Goal: Check status: Check status

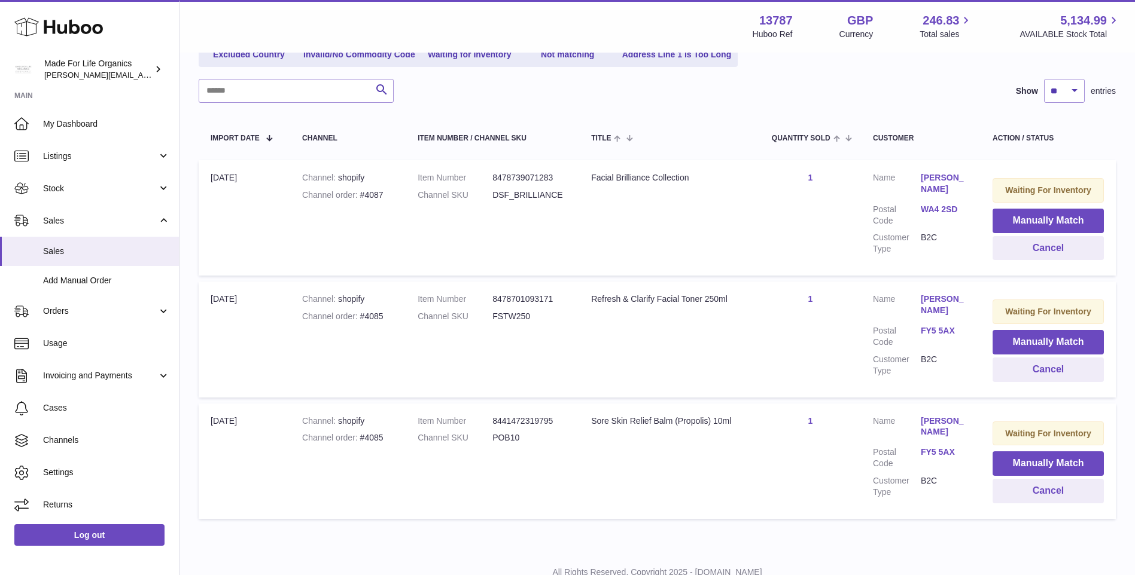
scroll to position [179, 0]
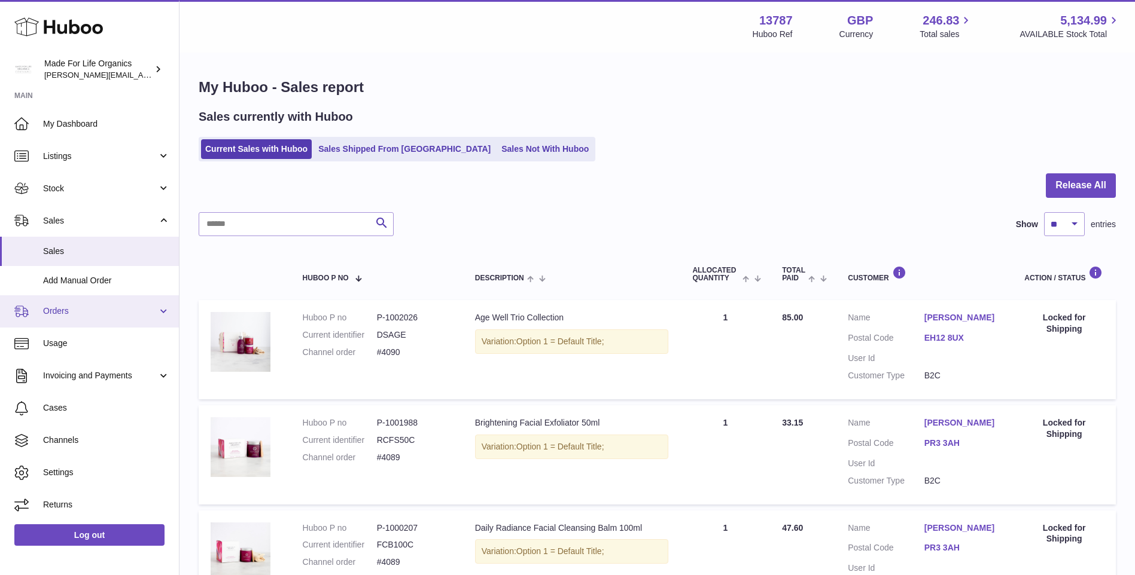
click at [57, 312] on span "Orders" at bounding box center [100, 311] width 114 height 11
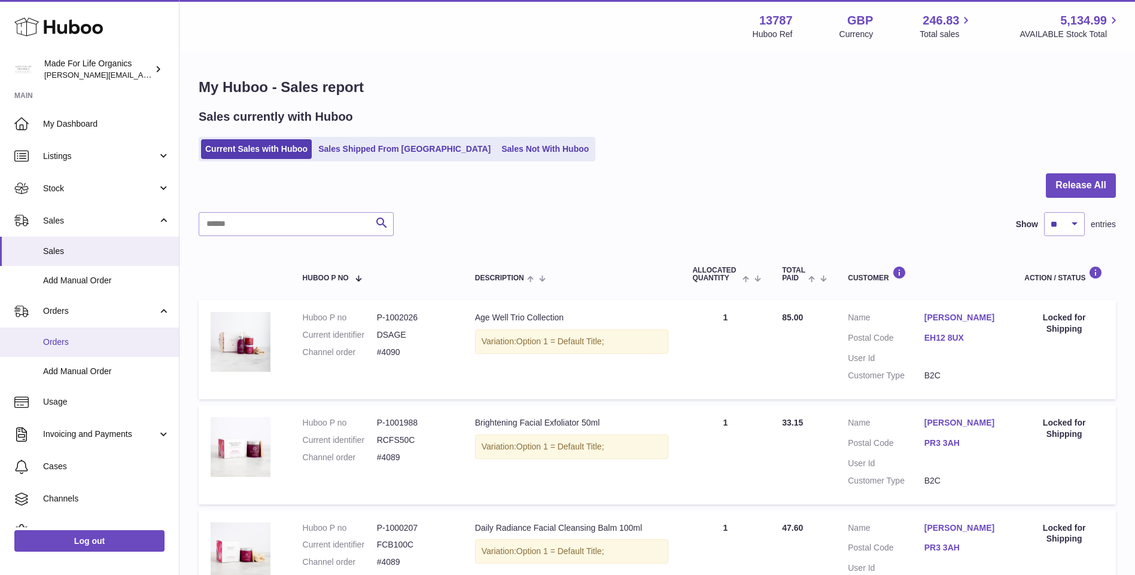
click at [59, 345] on span "Orders" at bounding box center [106, 342] width 127 height 11
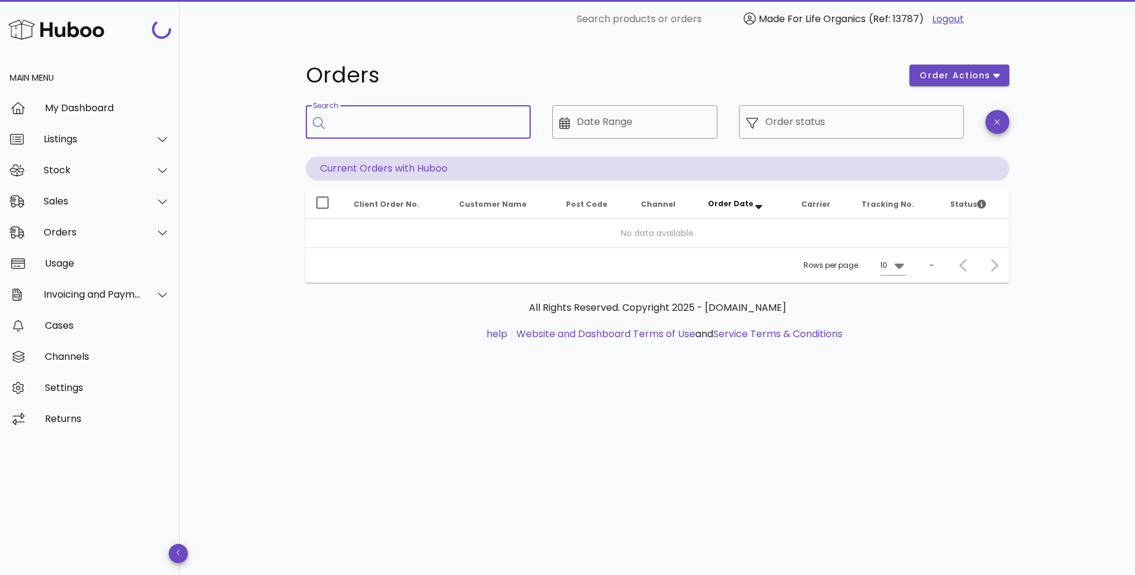
click at [414, 120] on input "Search" at bounding box center [426, 121] width 189 height 19
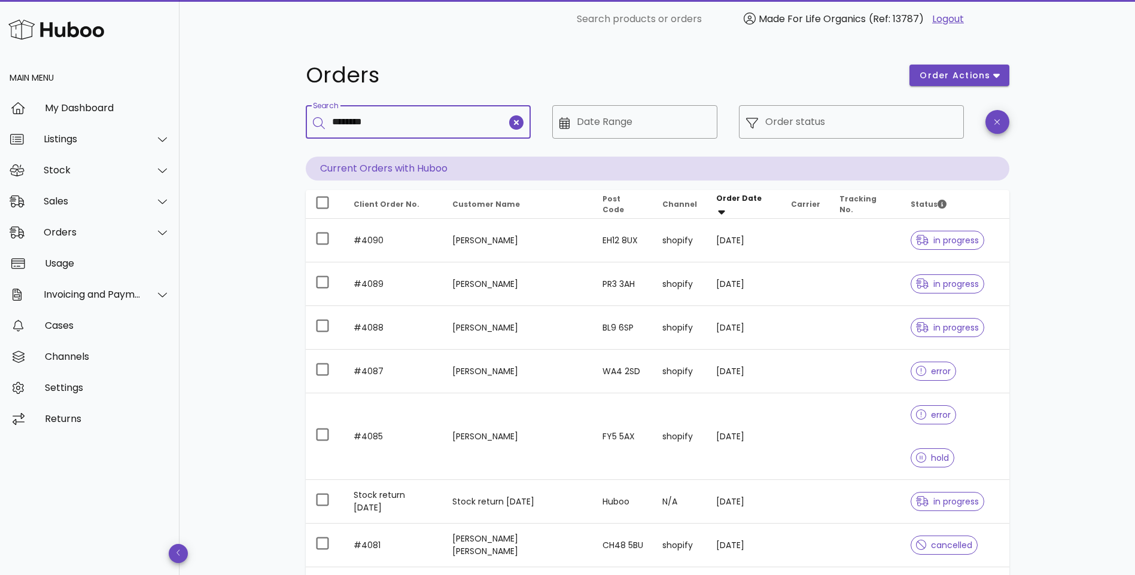
type input "********"
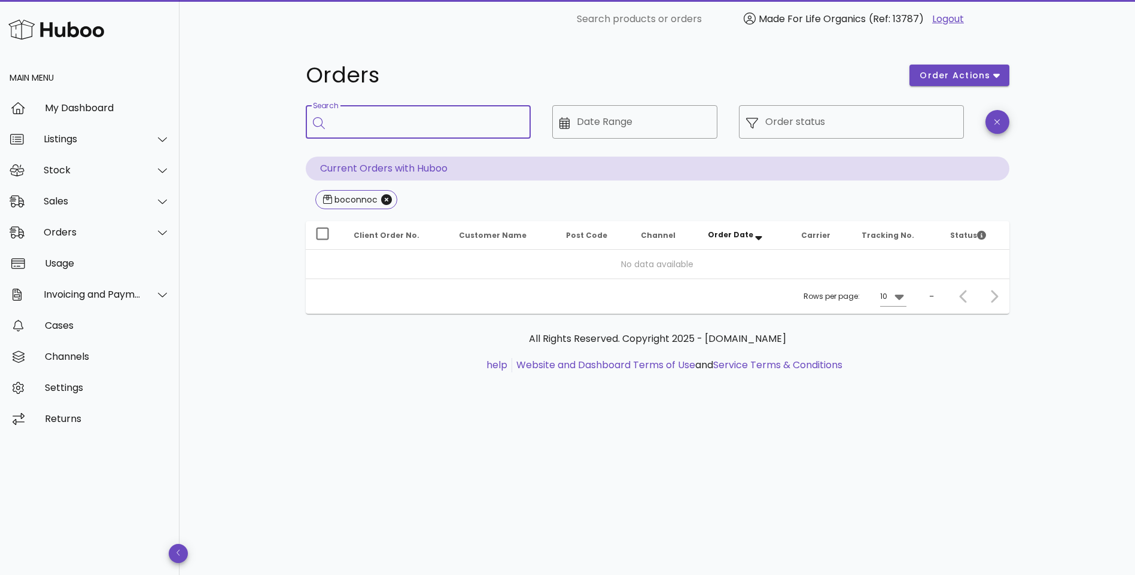
click at [381, 124] on input "Search" at bounding box center [426, 121] width 189 height 19
click at [384, 198] on icon "Close" at bounding box center [386, 199] width 11 height 11
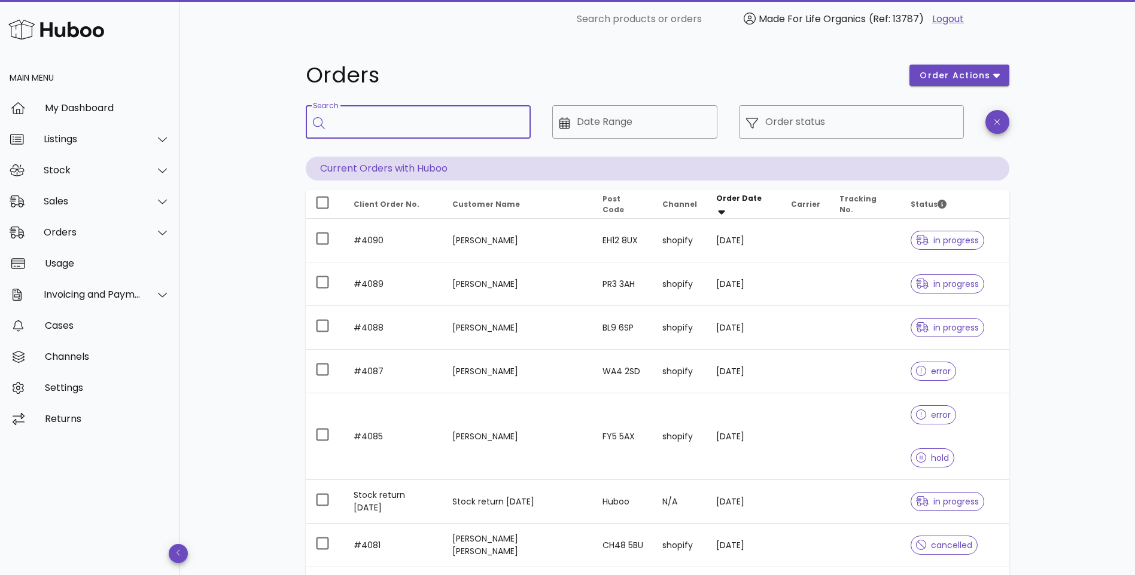
click at [423, 115] on input "Search" at bounding box center [426, 121] width 189 height 19
paste input "********"
type input "********"
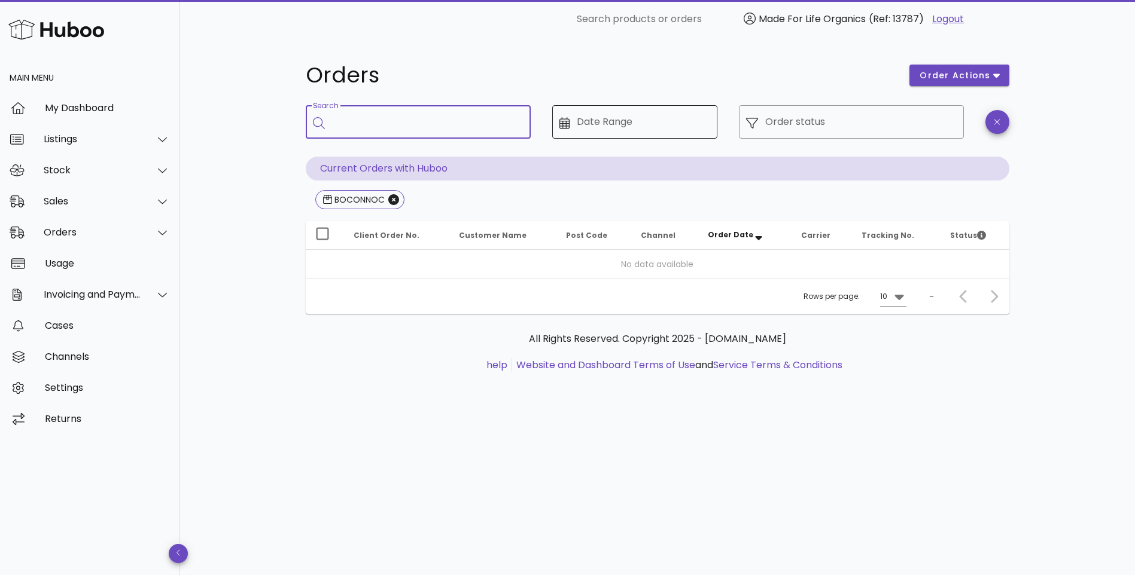
click at [609, 124] on input "Date Range" at bounding box center [643, 121] width 133 height 19
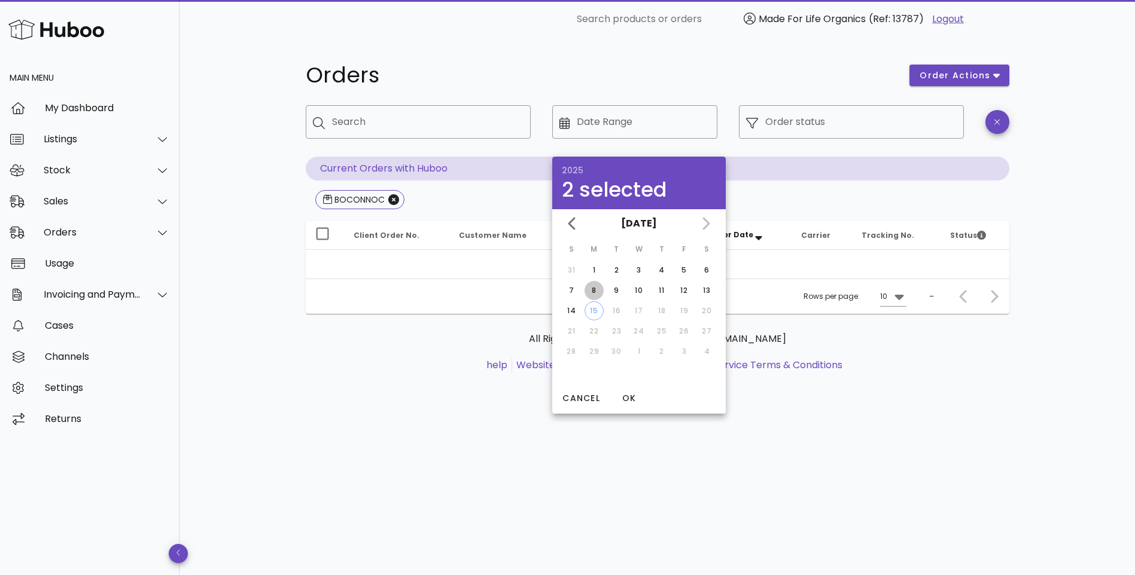
click at [593, 291] on div "8" at bounding box center [593, 290] width 19 height 11
click at [626, 398] on span "OK" at bounding box center [628, 398] width 29 height 13
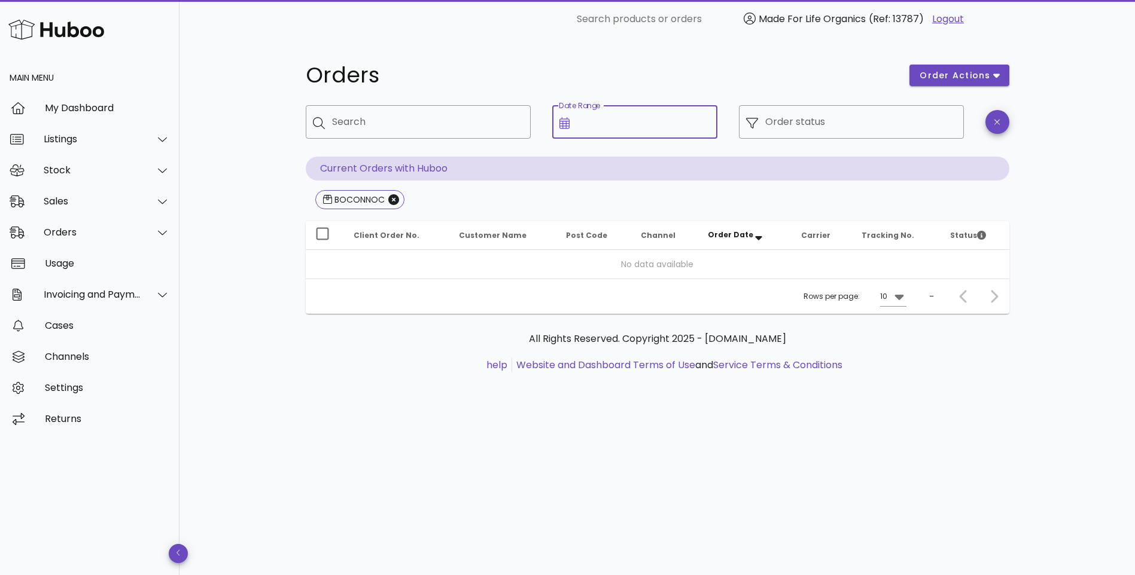
click at [623, 122] on input "Date Range" at bounding box center [643, 121] width 133 height 19
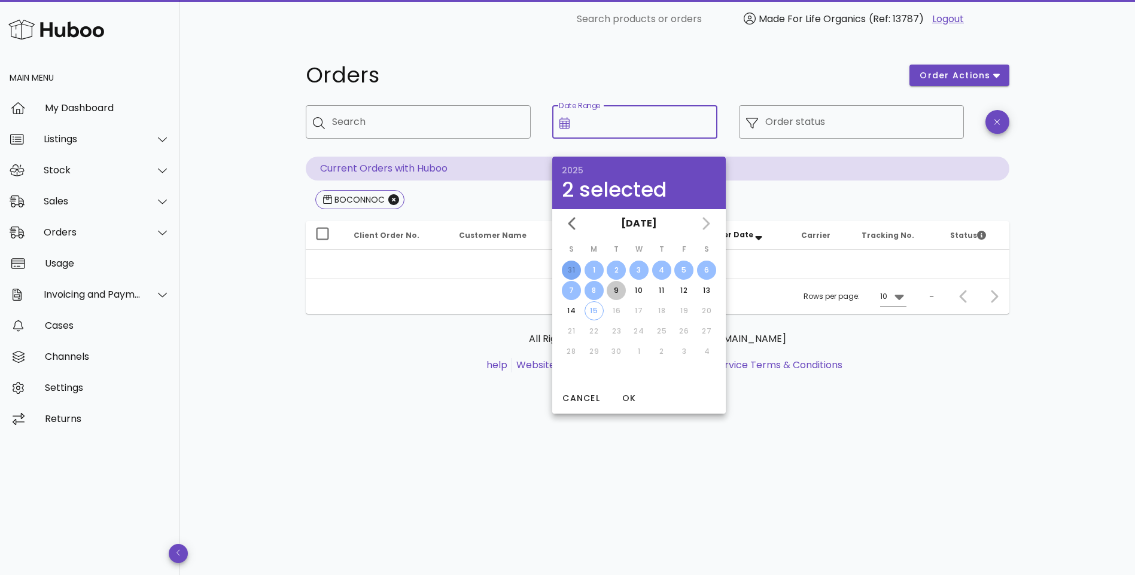
click at [617, 291] on div "9" at bounding box center [616, 290] width 19 height 11
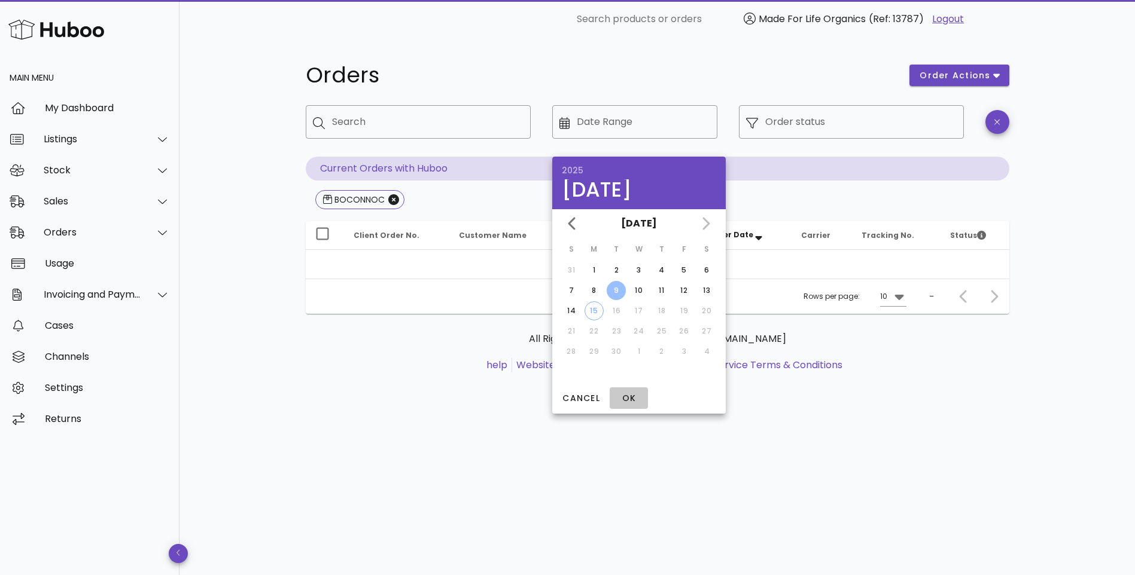
click at [629, 398] on span "OK" at bounding box center [628, 398] width 29 height 13
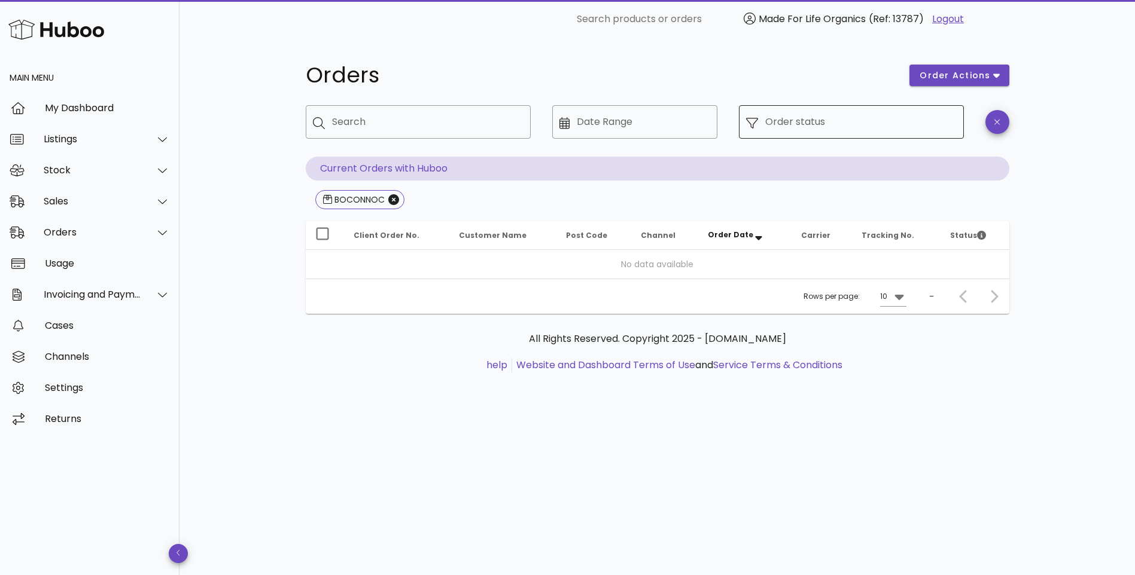
click at [772, 119] on div "Order status" at bounding box center [860, 121] width 191 height 33
click at [790, 120] on input "Order status" at bounding box center [860, 121] width 191 height 19
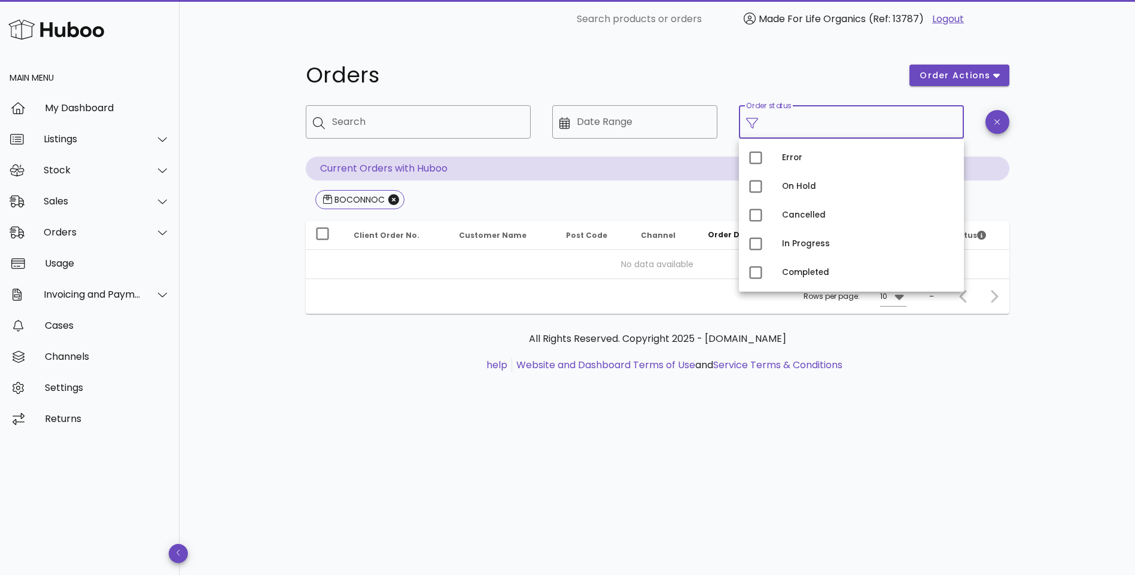
click at [811, 128] on input "Order status" at bounding box center [860, 121] width 191 height 19
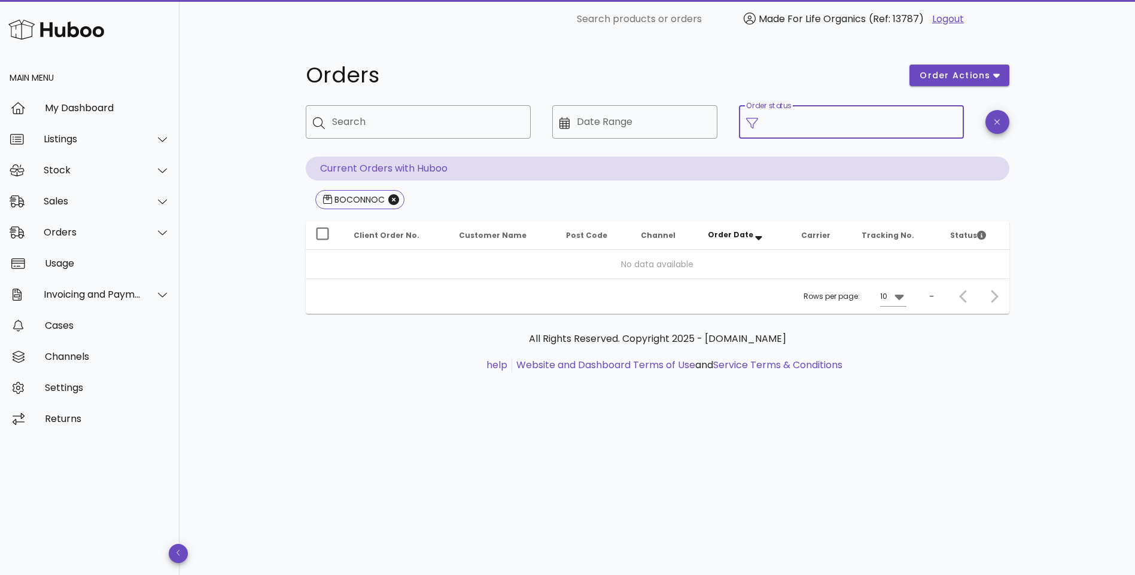
click at [813, 123] on input "Order status" at bounding box center [860, 121] width 191 height 19
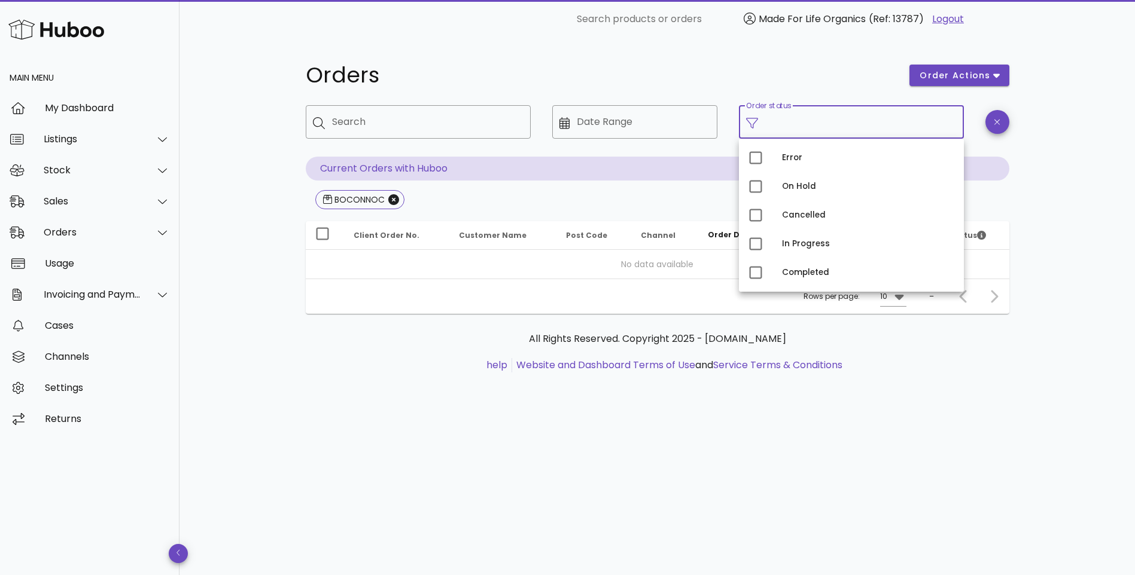
click at [795, 125] on input "Order status" at bounding box center [860, 121] width 191 height 19
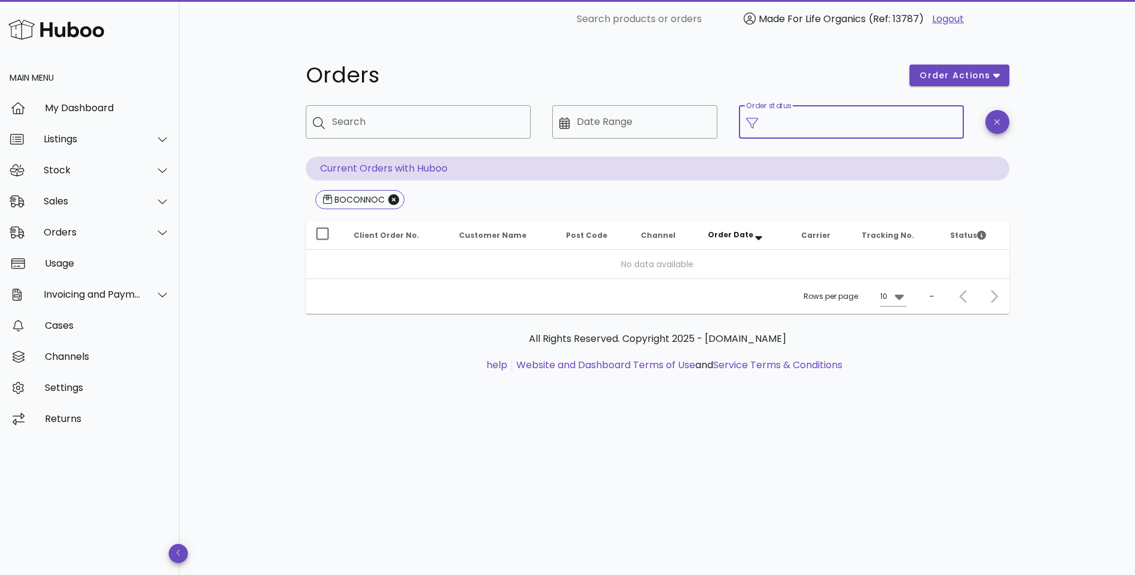
click at [786, 126] on input "Order status" at bounding box center [860, 121] width 191 height 19
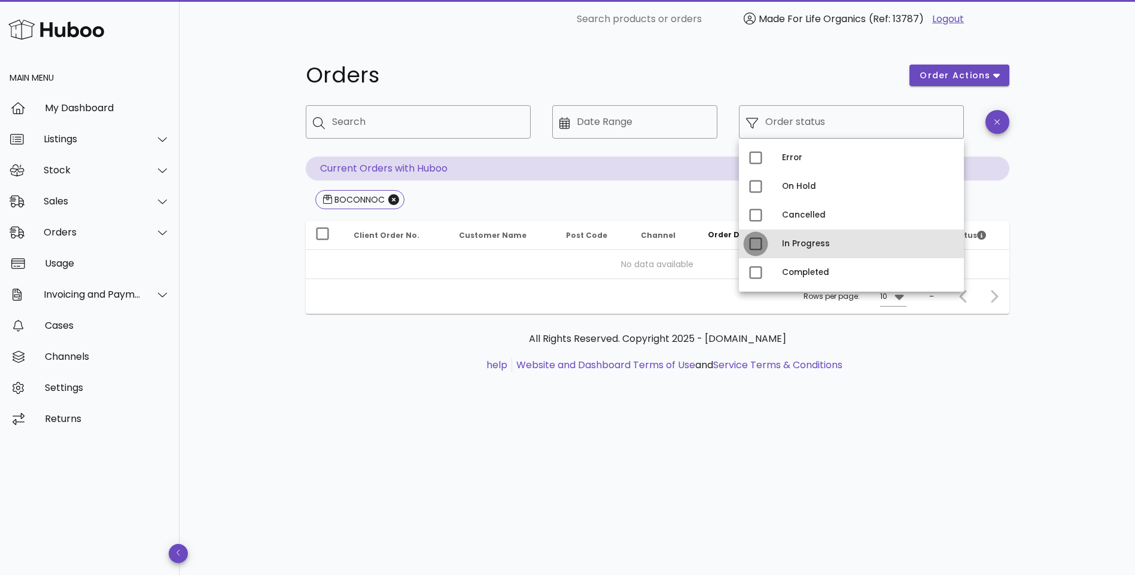
click at [756, 240] on div at bounding box center [755, 244] width 20 height 20
type input "**********"
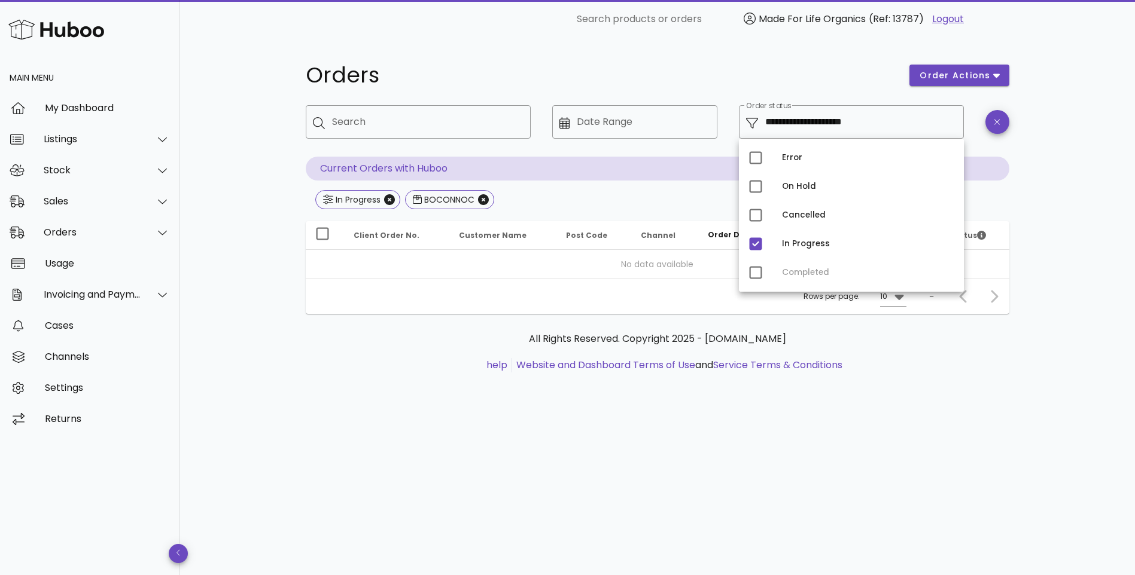
click at [752, 276] on div "Error On Hold Cancelled In Progress Completed" at bounding box center [851, 215] width 225 height 153
click at [757, 273] on div "Error On Hold Cancelled In Progress Completed" at bounding box center [851, 215] width 225 height 153
click at [480, 200] on icon "Close" at bounding box center [483, 199] width 11 height 11
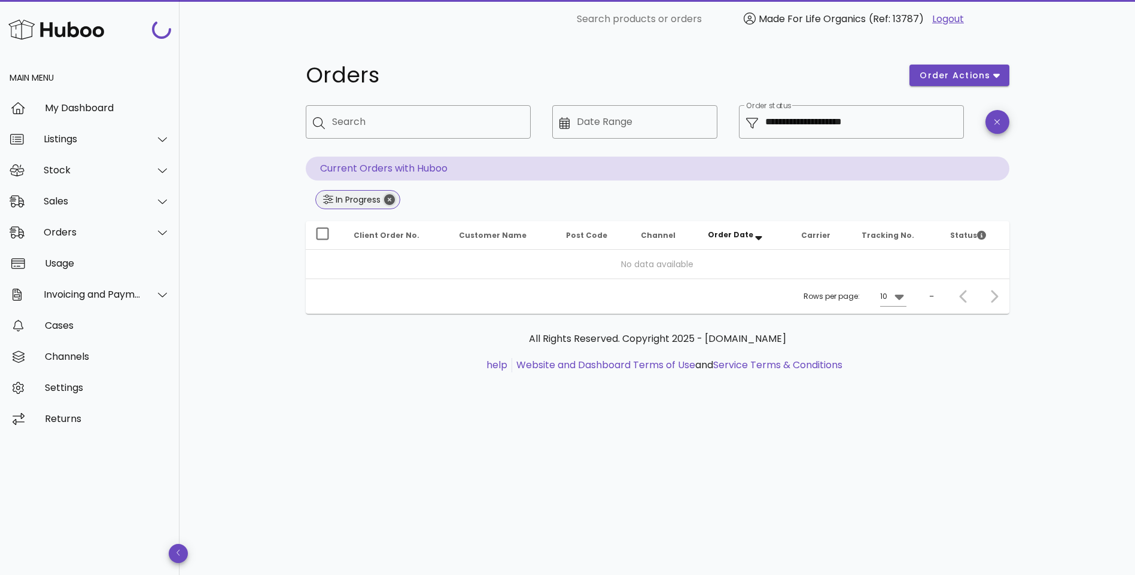
click at [390, 202] on icon "Close" at bounding box center [389, 199] width 11 height 11
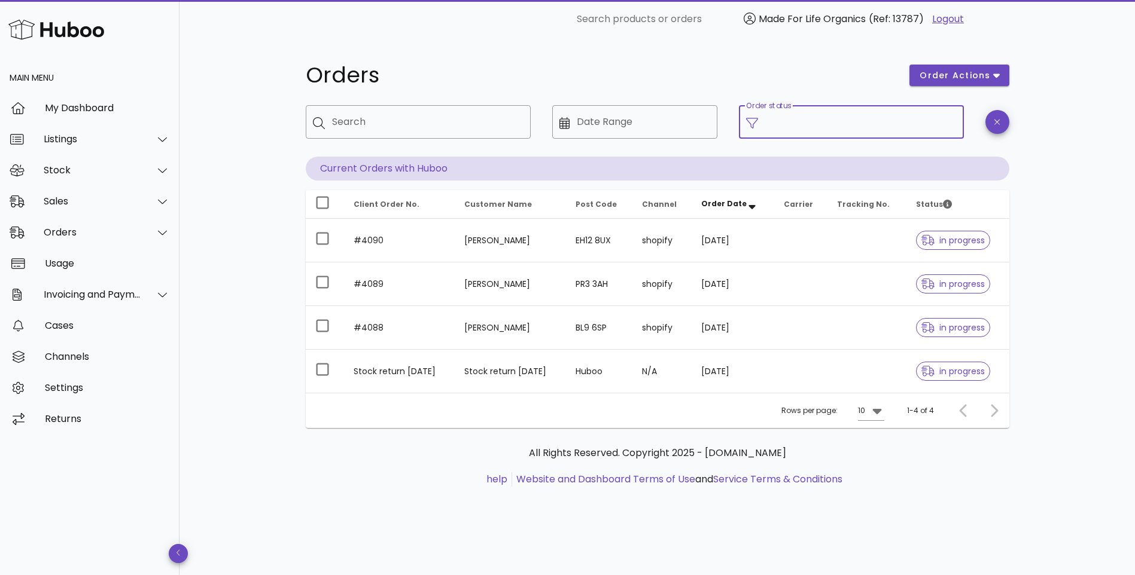
click at [811, 124] on input "Order status" at bounding box center [860, 121] width 191 height 19
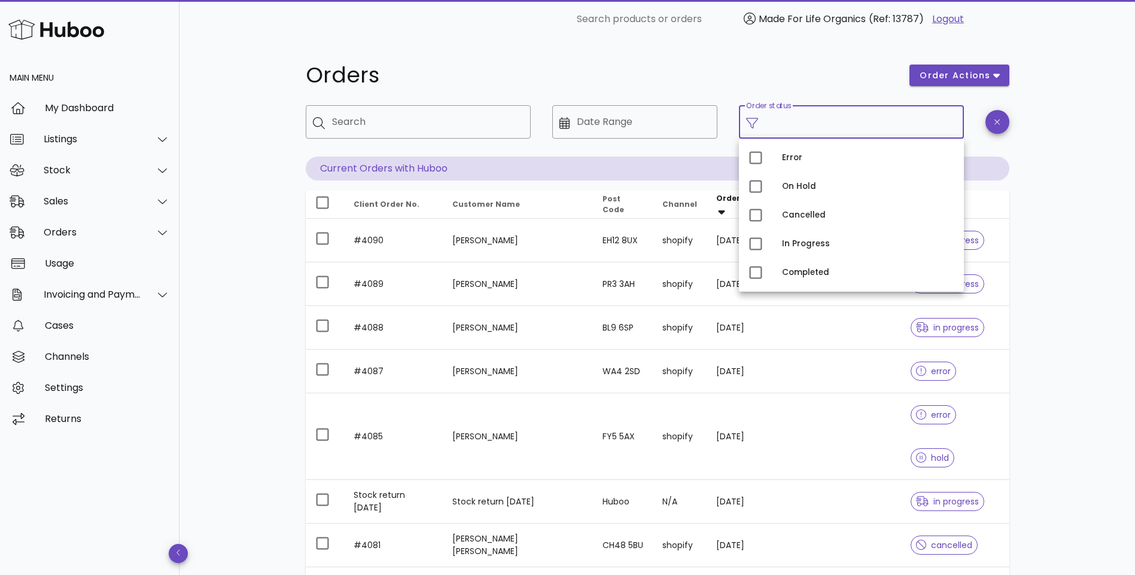
click at [781, 124] on input "Order status" at bounding box center [860, 121] width 191 height 19
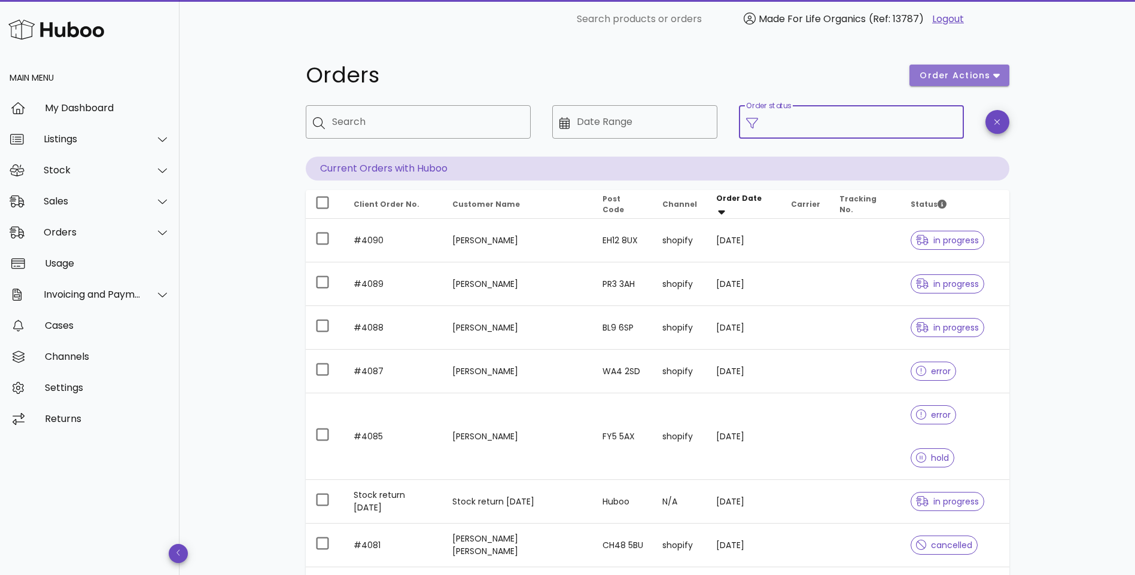
click at [998, 78] on icon "button" at bounding box center [996, 75] width 7 height 11
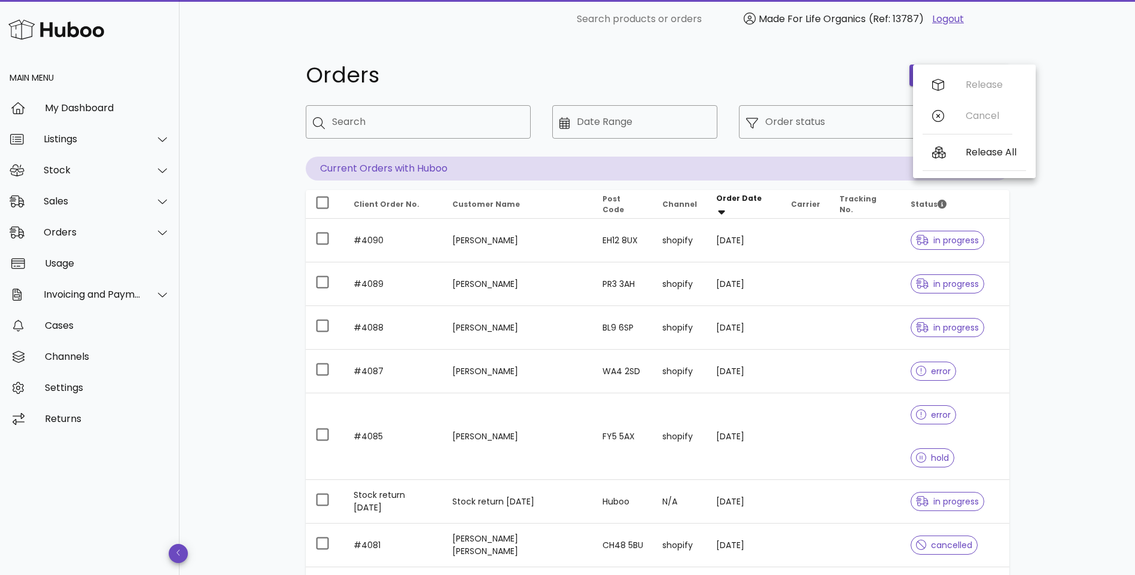
click at [823, 74] on h1 "Orders" at bounding box center [601, 76] width 590 height 22
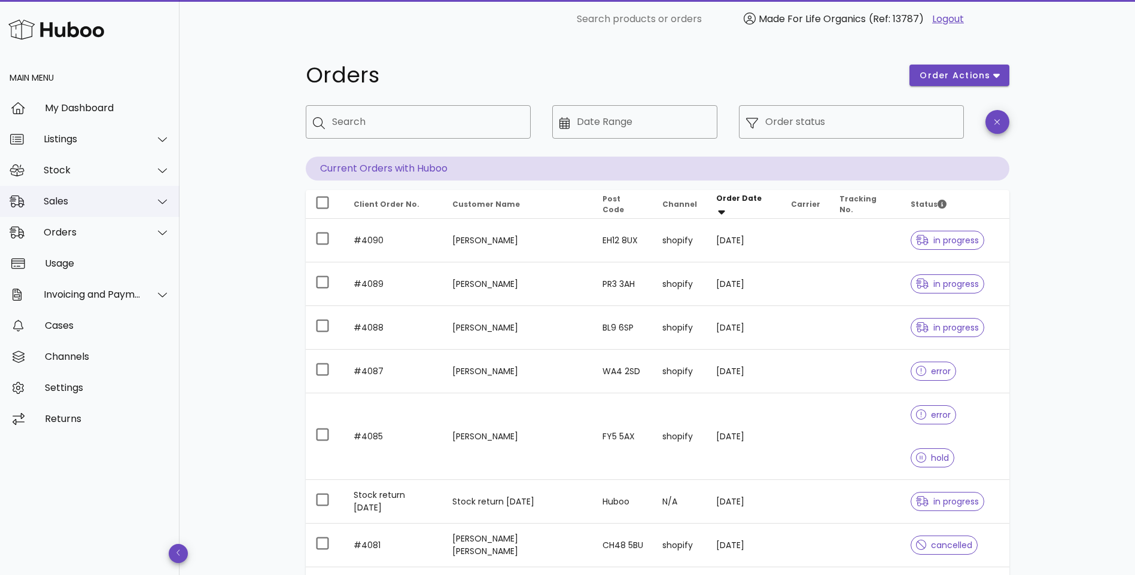
click at [64, 202] on div "Sales" at bounding box center [92, 201] width 97 height 11
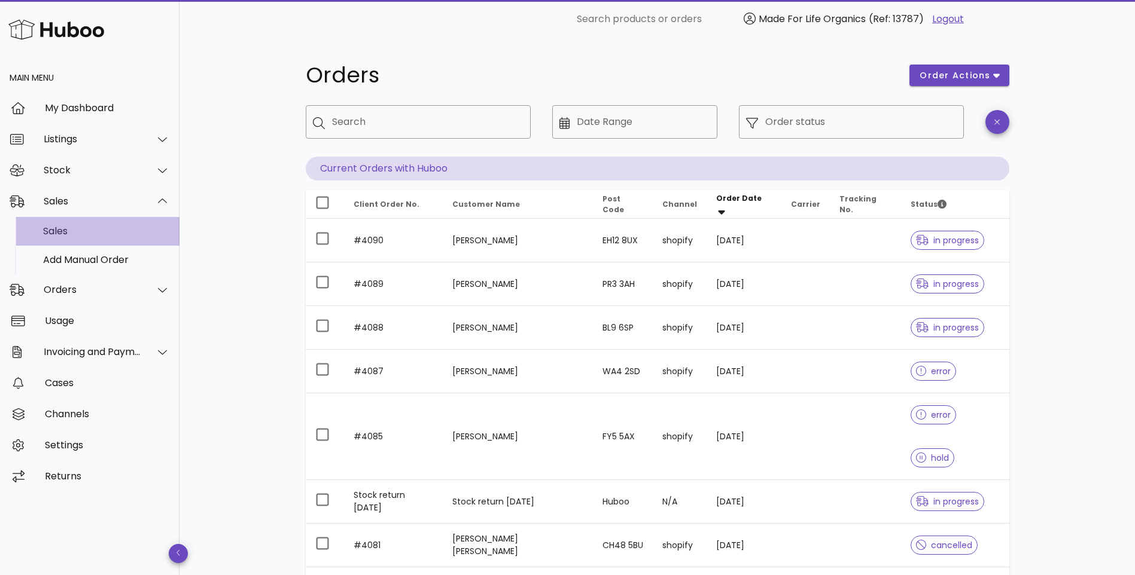
click at [53, 235] on div "Sales" at bounding box center [106, 231] width 127 height 11
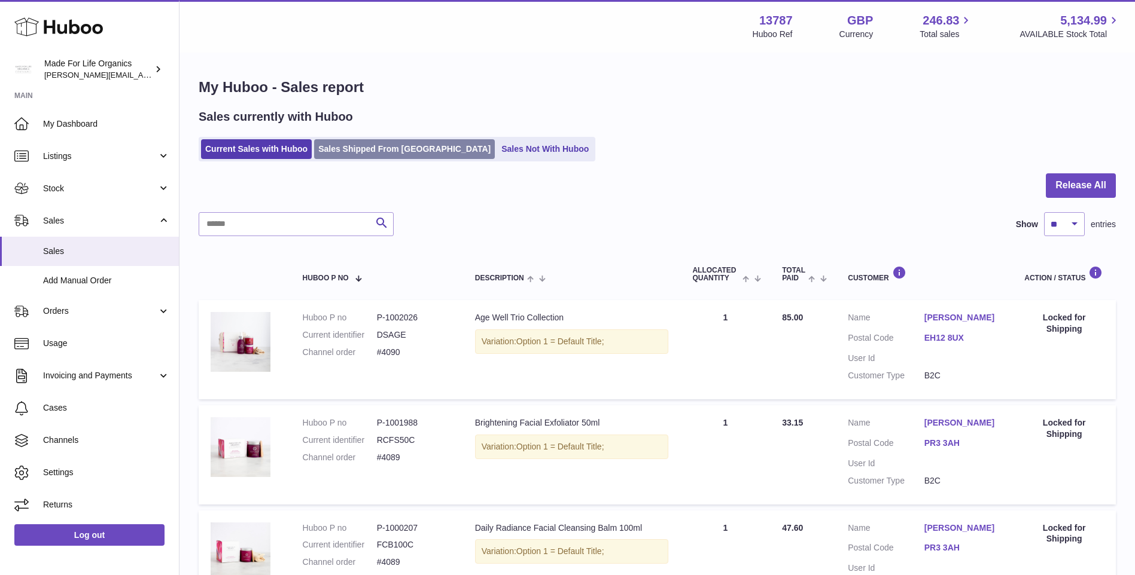
click at [373, 152] on link "Sales Shipped From Huboo" at bounding box center [404, 149] width 181 height 20
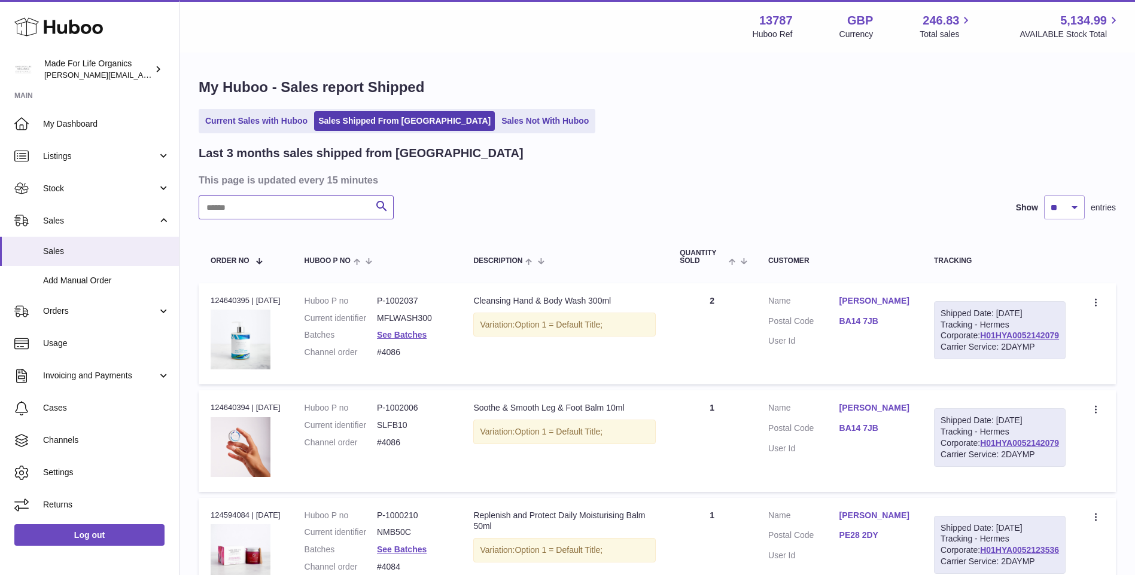
click at [258, 213] on input "text" at bounding box center [296, 208] width 195 height 24
paste input "**********"
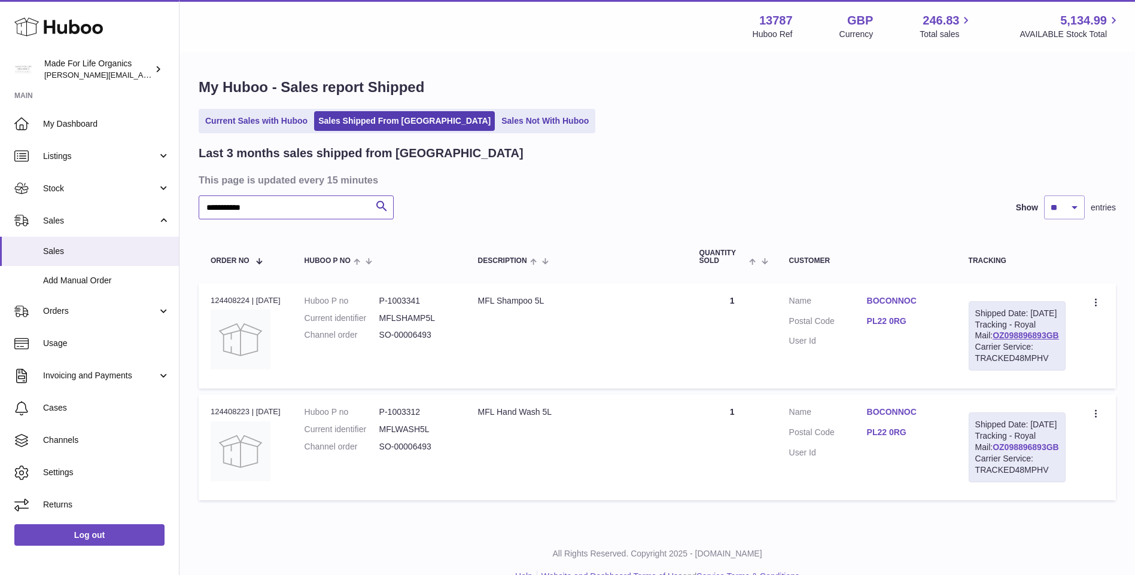
type input "**********"
click at [1025, 452] on link "OZ098896893GB" at bounding box center [1025, 448] width 66 height 10
